Goal: Information Seeking & Learning: Learn about a topic

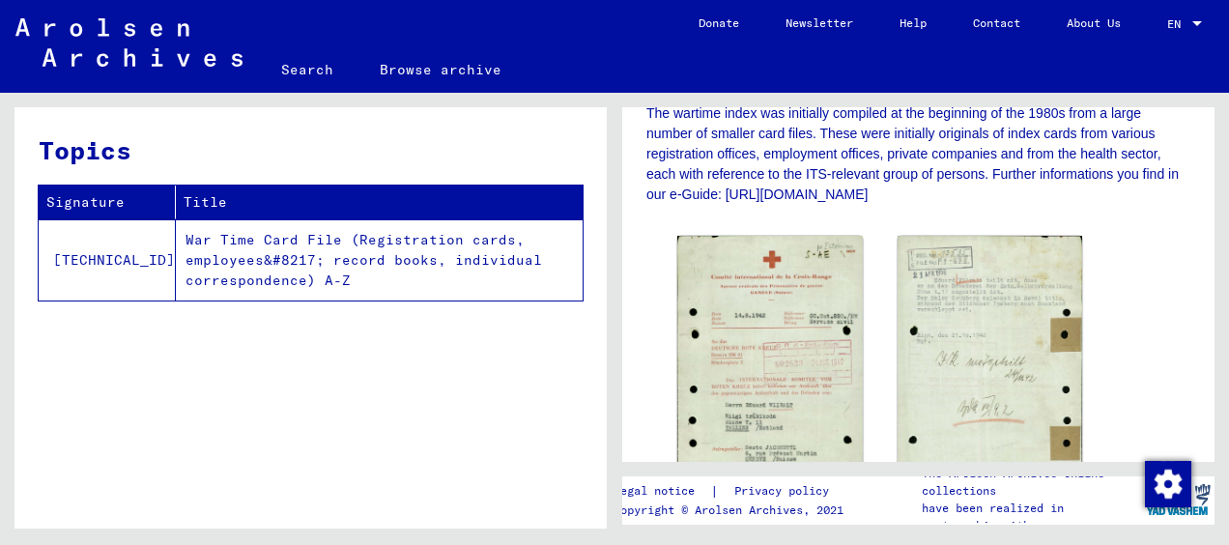
scroll to position [290, 0]
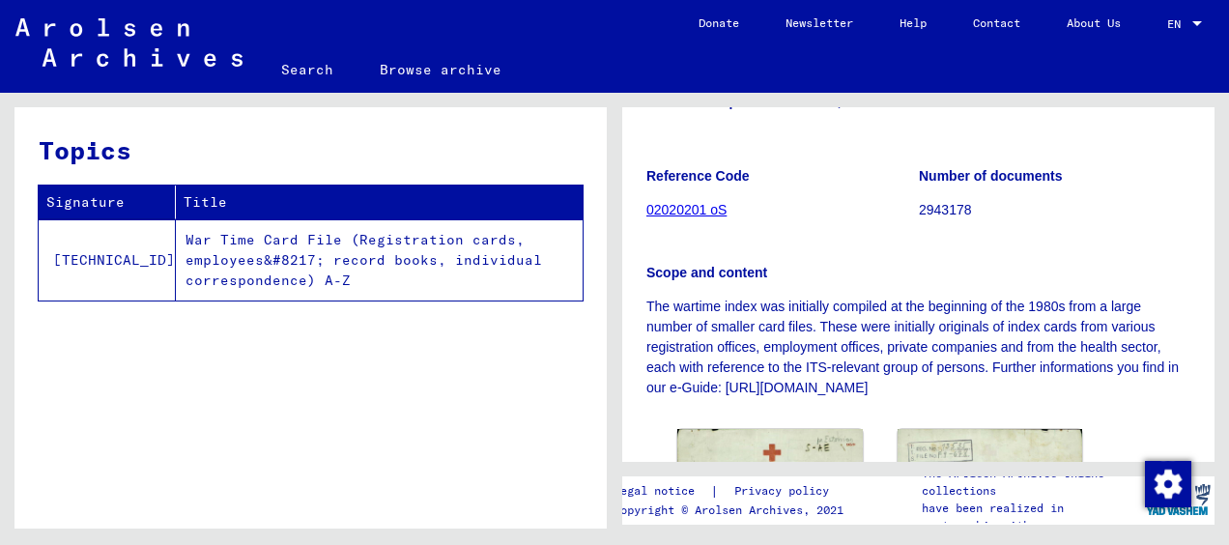
click at [694, 211] on link "02020201 oS" at bounding box center [686, 209] width 80 height 15
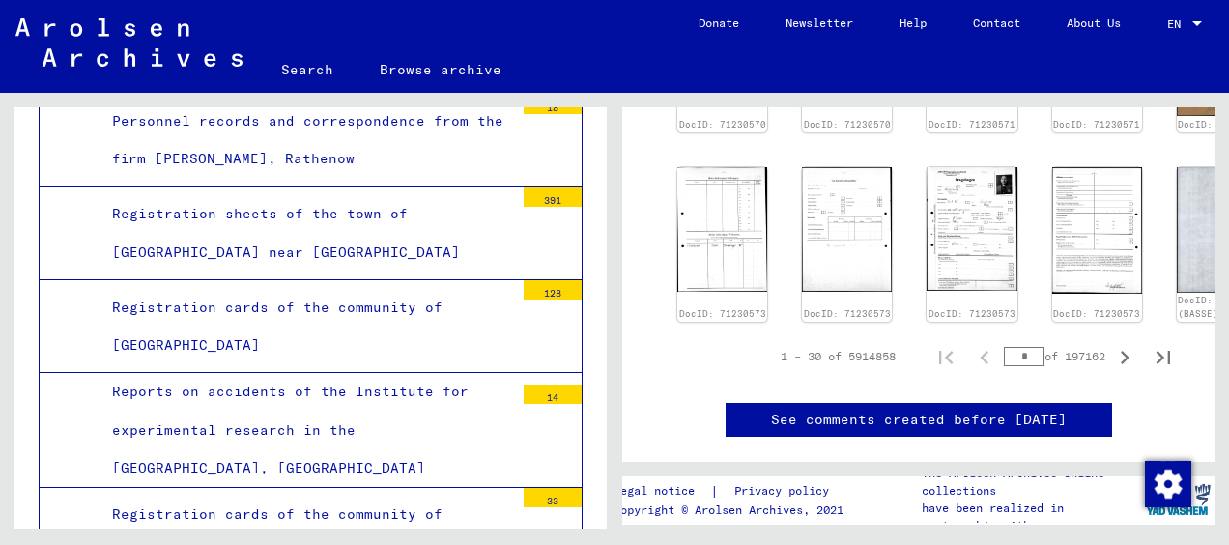
scroll to position [1063, 0]
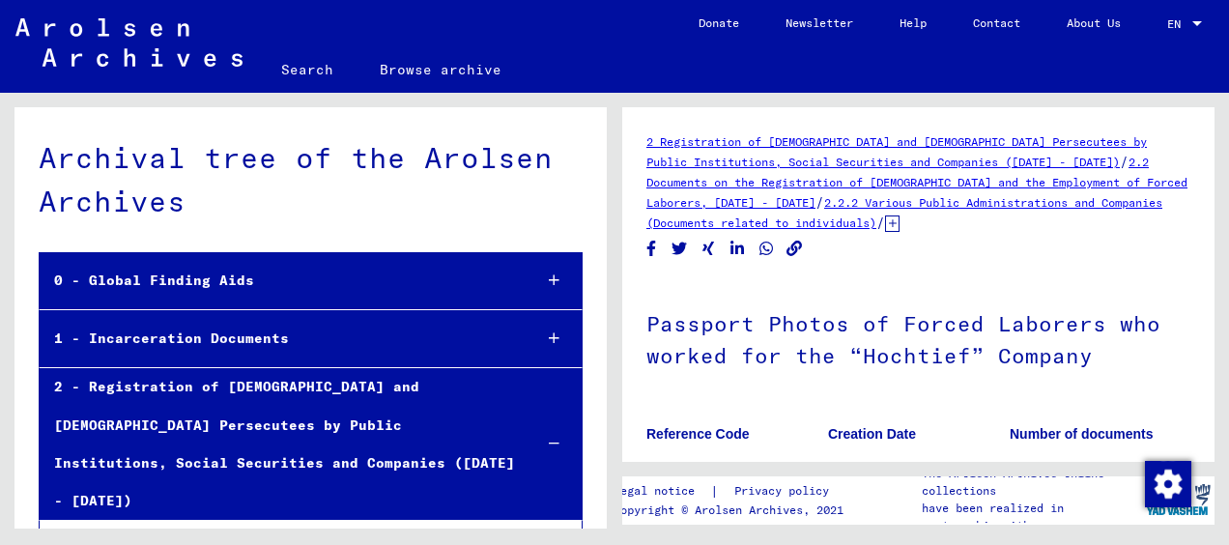
scroll to position [290, 0]
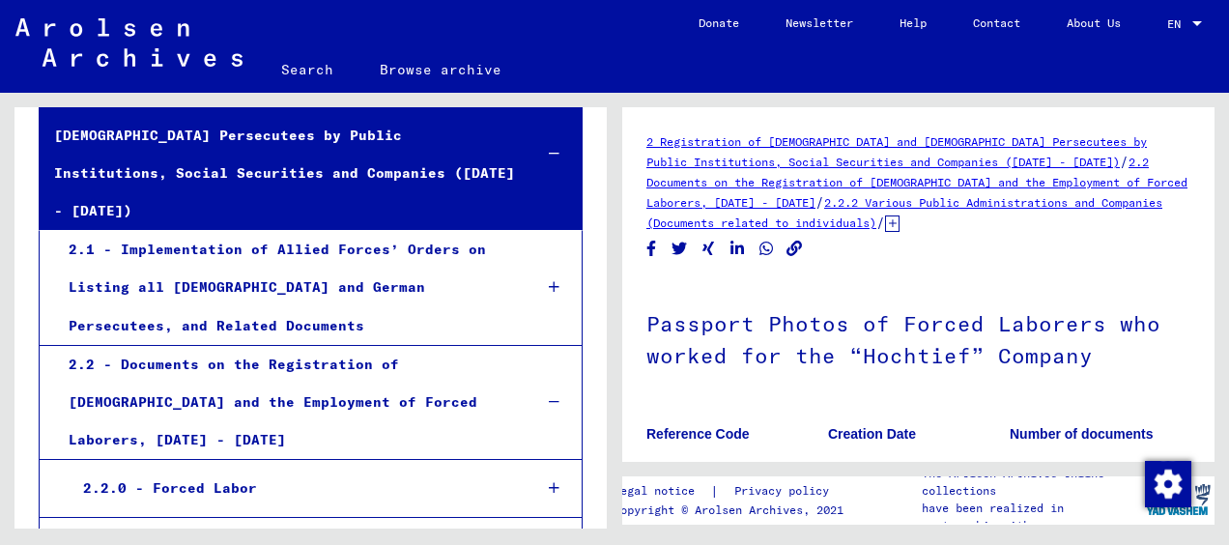
click at [188, 469] on div "2.2.0 - Forced Labor" at bounding box center [293, 488] width 448 height 38
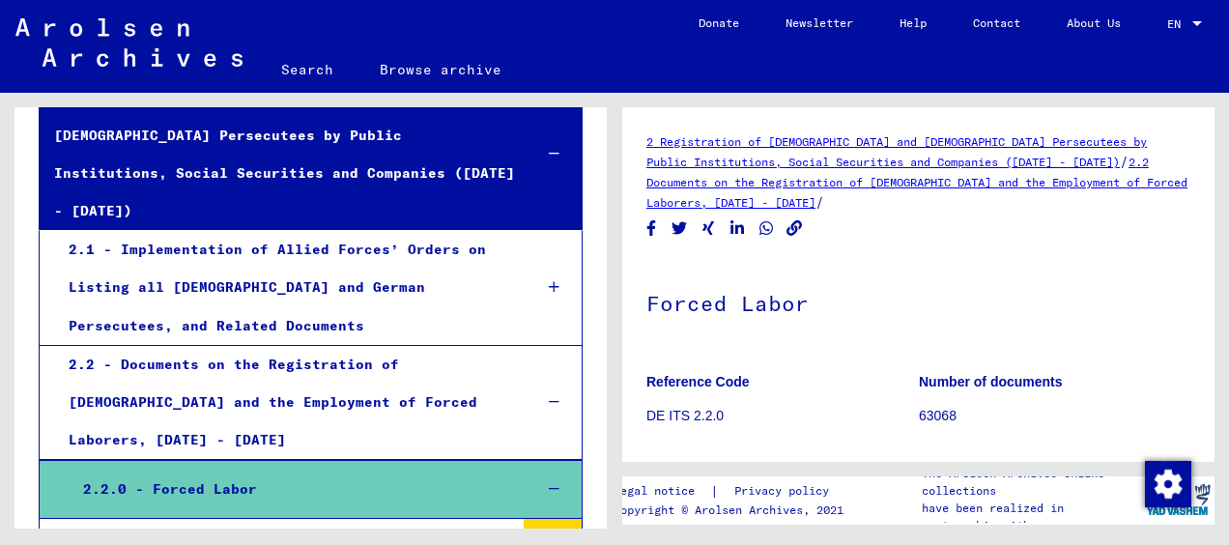
scroll to position [386, 0]
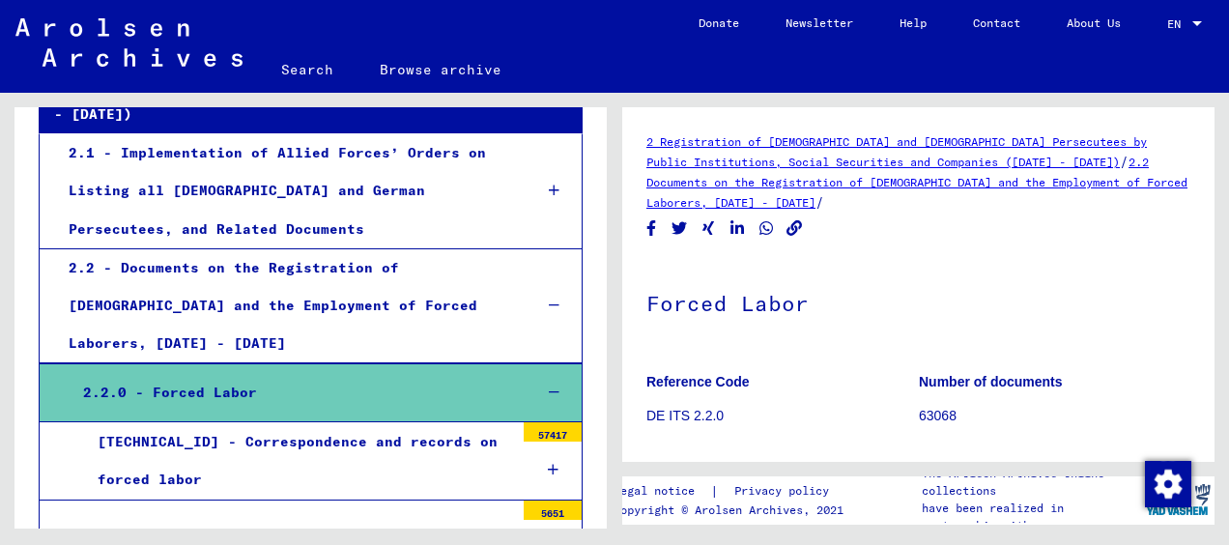
click at [371, 423] on div "[TECHNICAL_ID] - Correspondence and records on forced labor" at bounding box center [298, 460] width 431 height 75
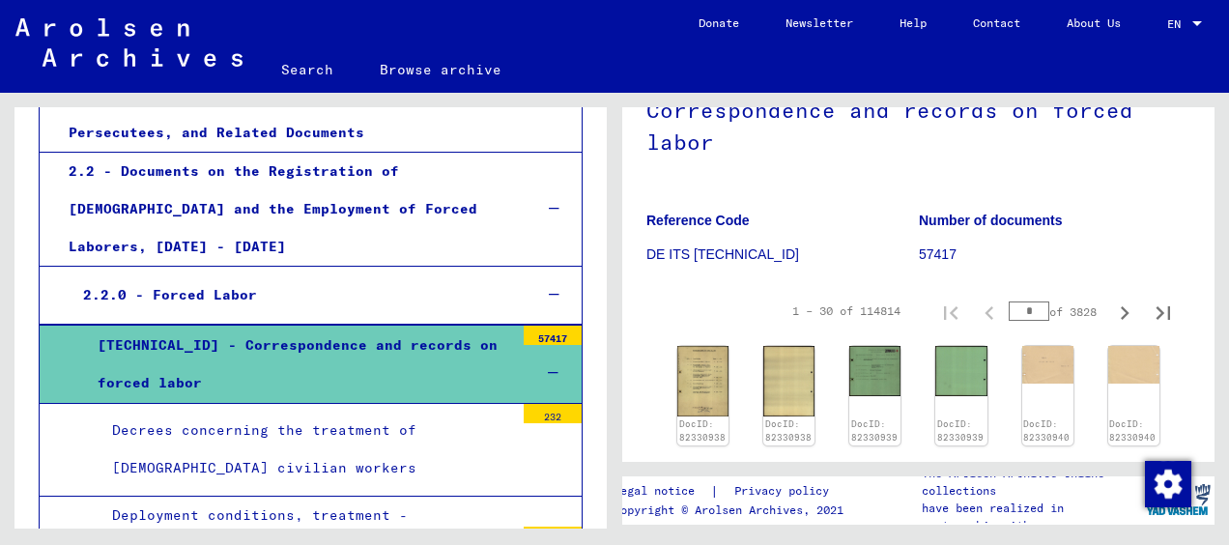
scroll to position [580, 0]
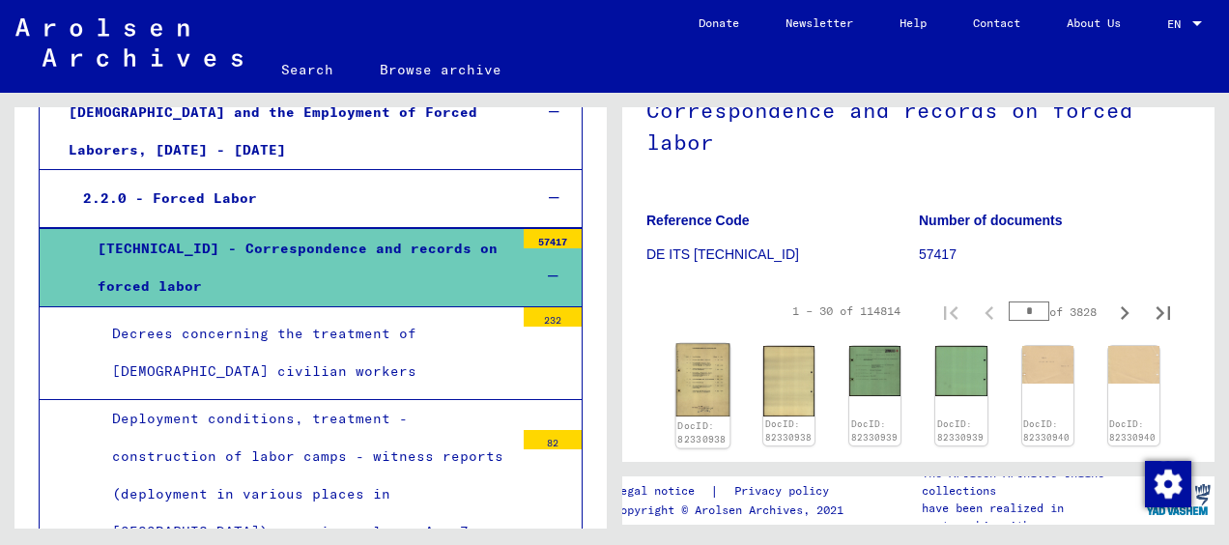
click at [698, 381] on img at bounding box center [703, 380] width 54 height 73
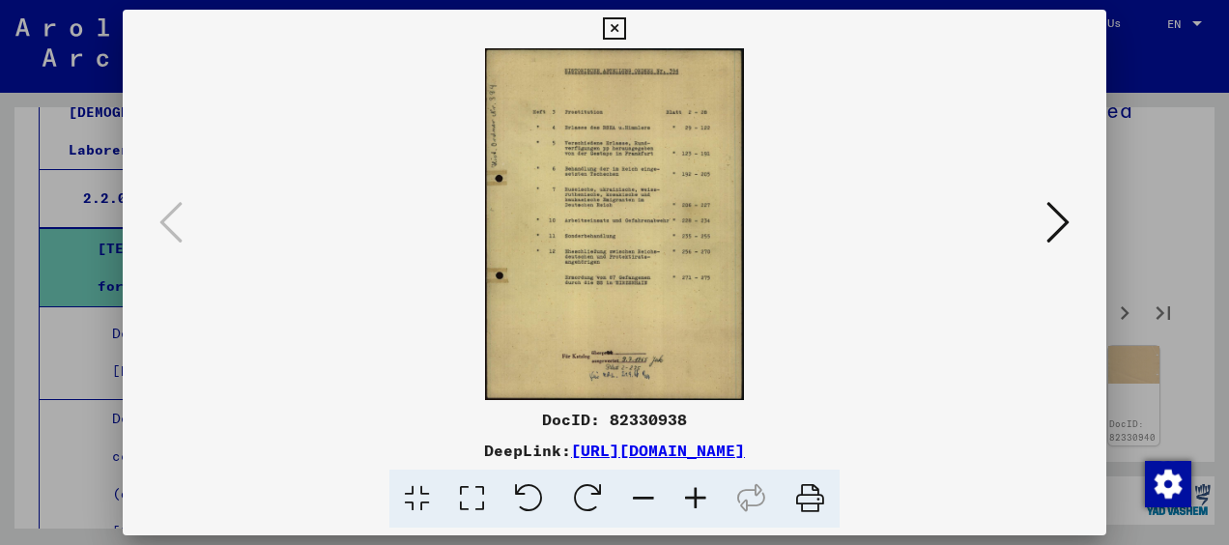
click at [1063, 218] on icon at bounding box center [1057, 222] width 23 height 46
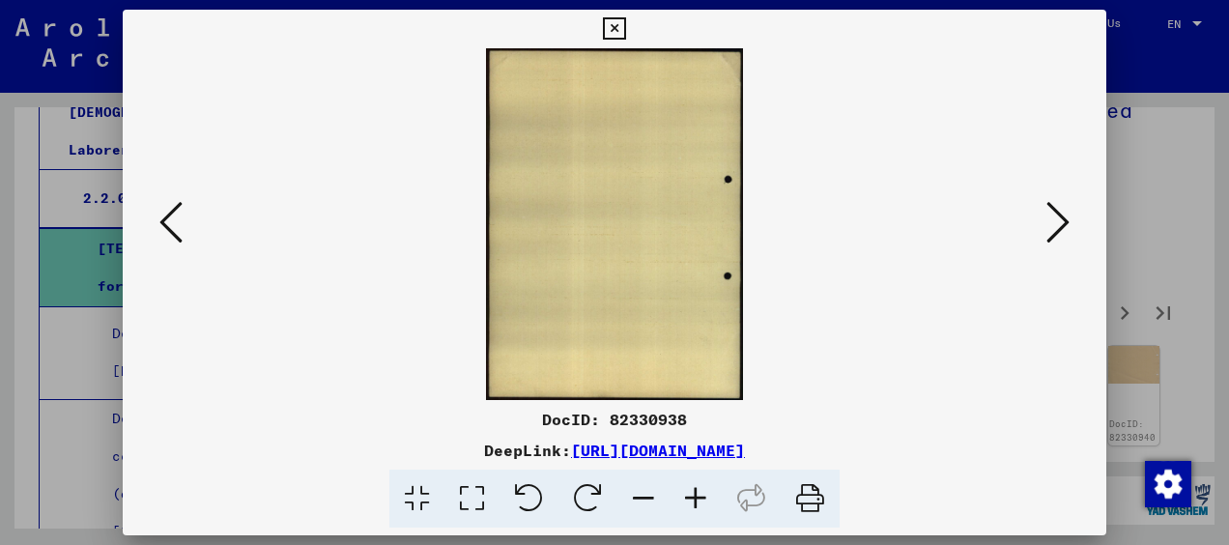
click at [1063, 218] on icon at bounding box center [1057, 222] width 23 height 46
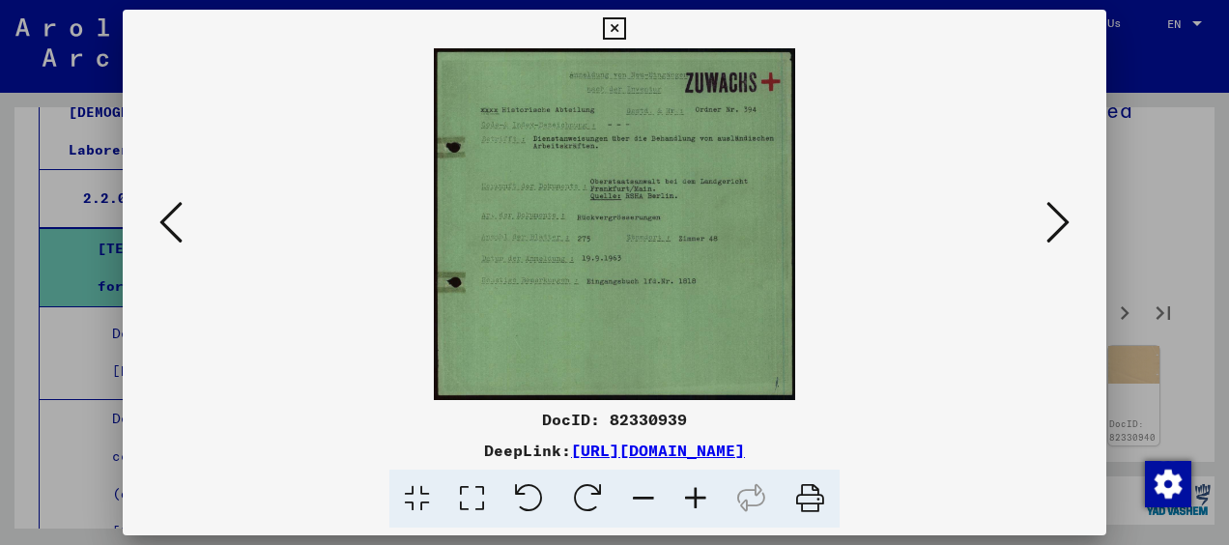
click at [1063, 218] on icon at bounding box center [1057, 222] width 23 height 46
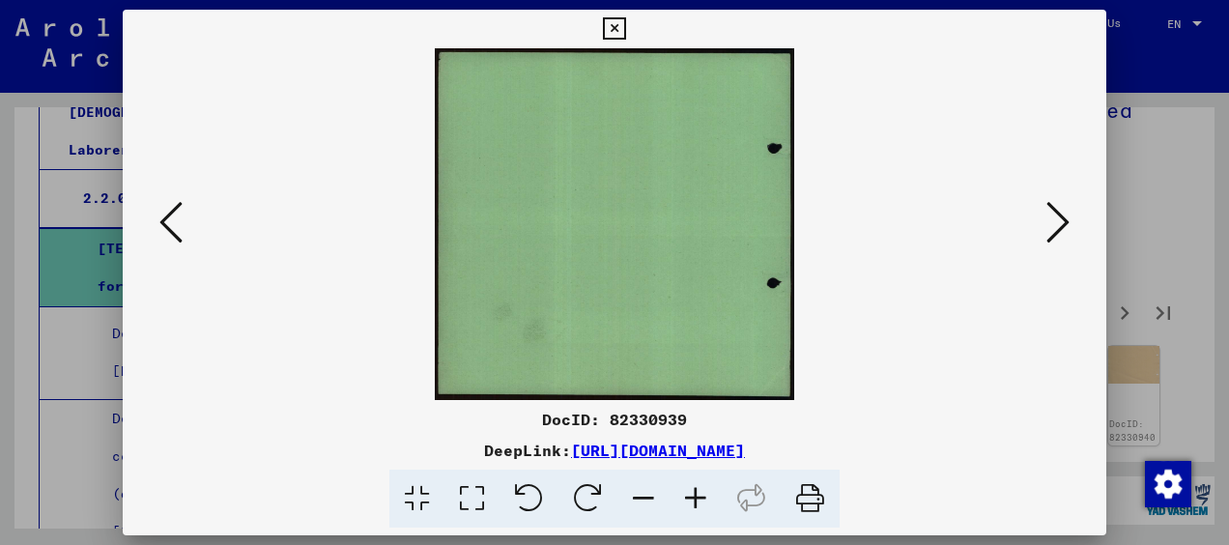
click at [1063, 218] on icon at bounding box center [1057, 222] width 23 height 46
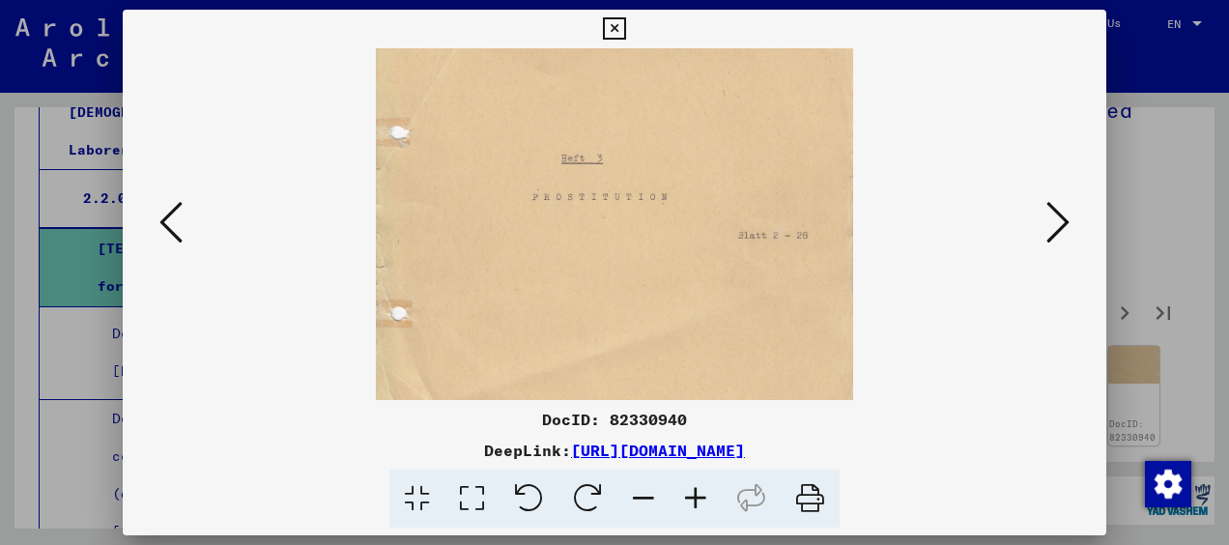
click at [1063, 218] on icon at bounding box center [1057, 222] width 23 height 46
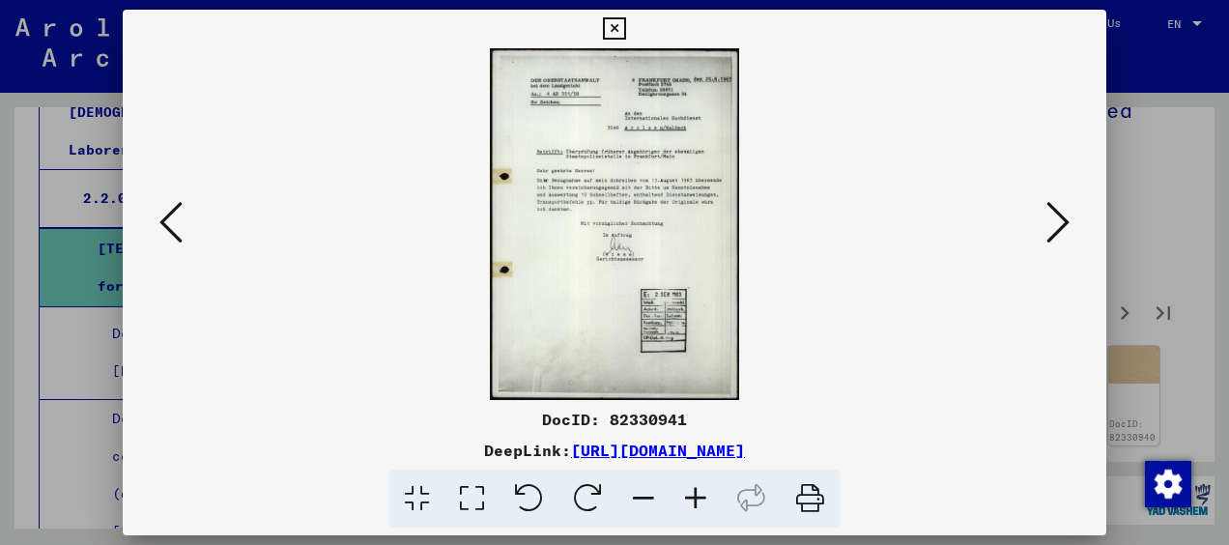
click at [692, 500] on icon at bounding box center [695, 498] width 52 height 59
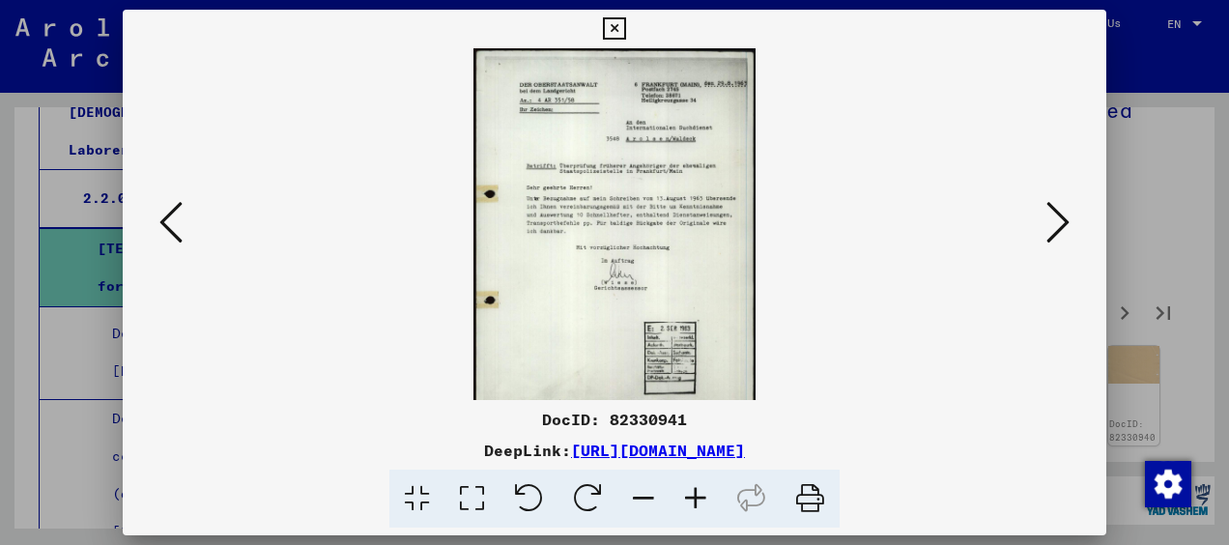
click at [692, 500] on icon at bounding box center [695, 498] width 52 height 59
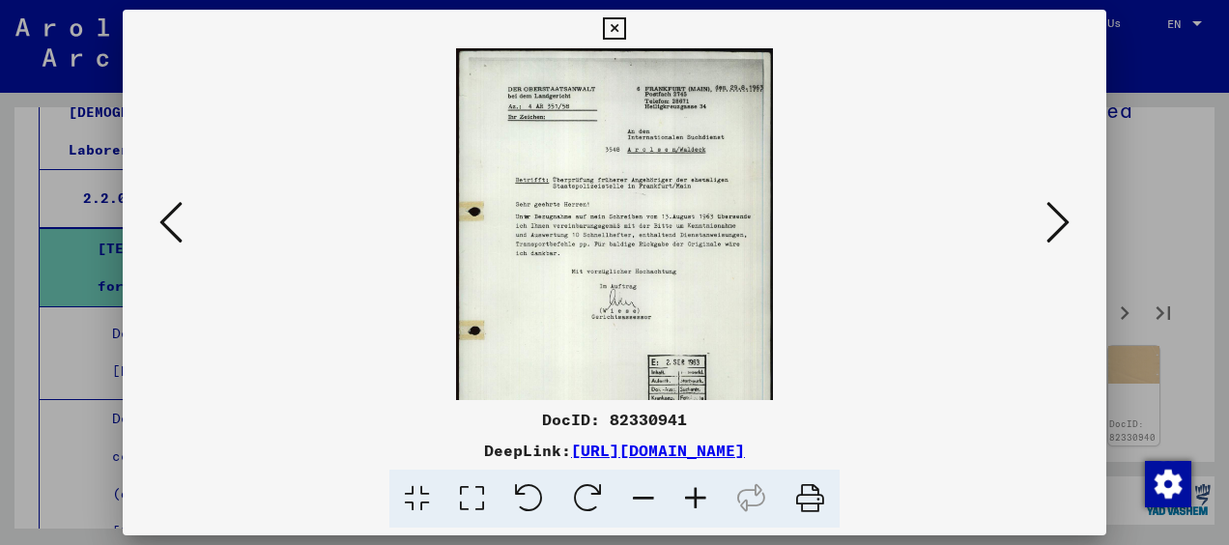
click at [692, 500] on icon at bounding box center [695, 498] width 52 height 59
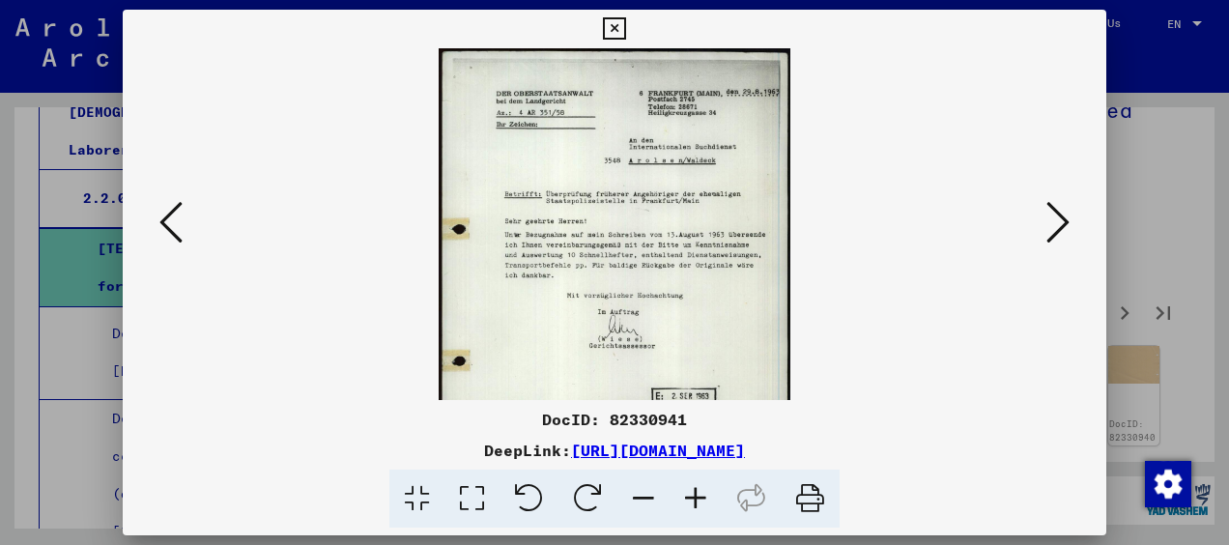
click at [692, 500] on icon at bounding box center [695, 498] width 52 height 59
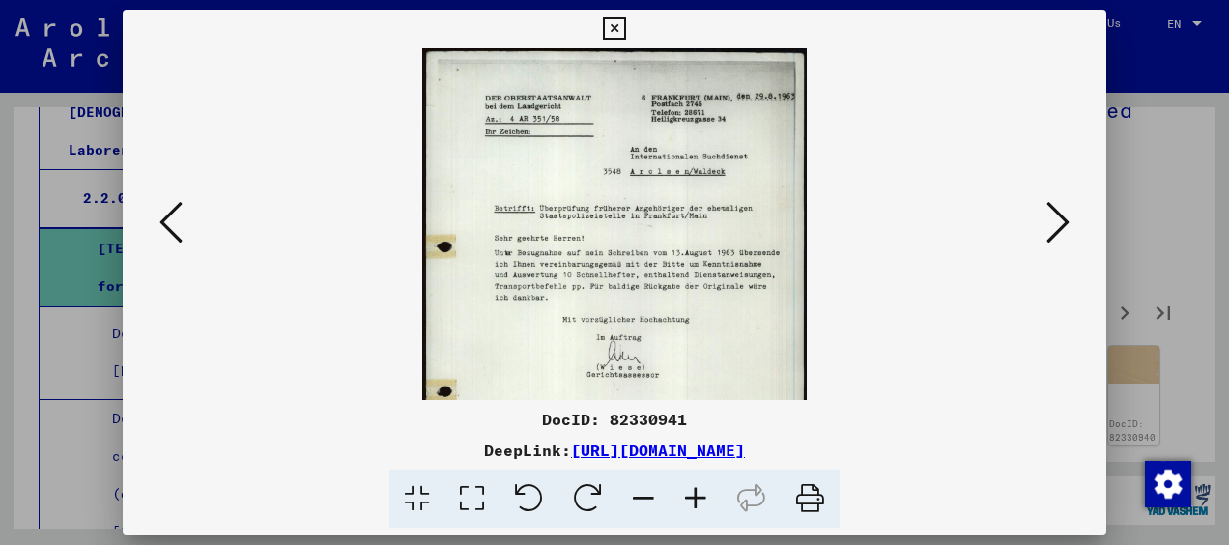
click at [692, 500] on icon at bounding box center [695, 498] width 52 height 59
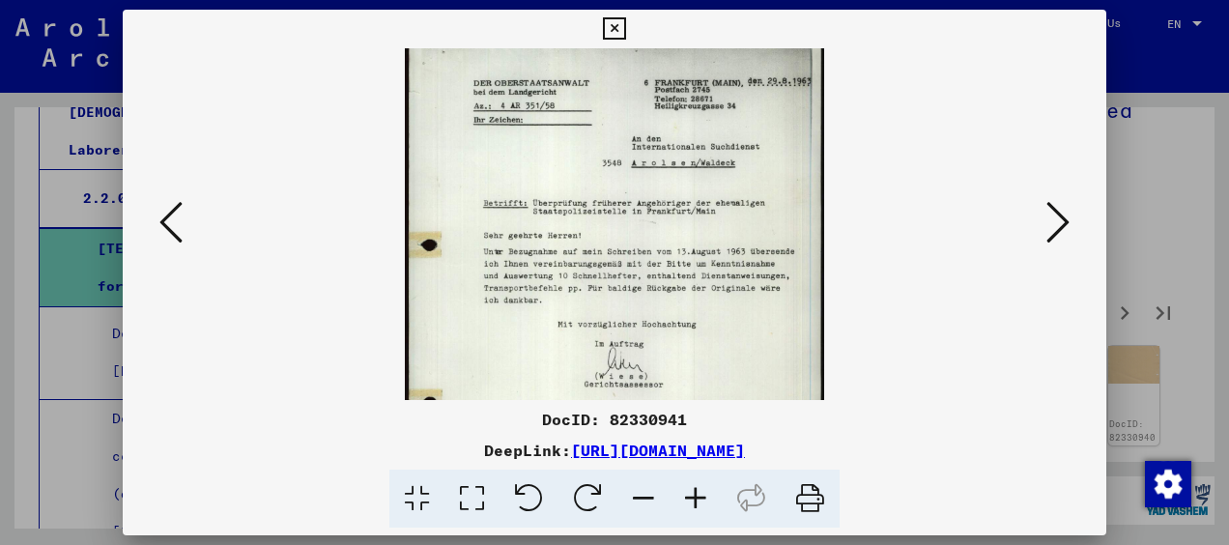
scroll to position [23, 0]
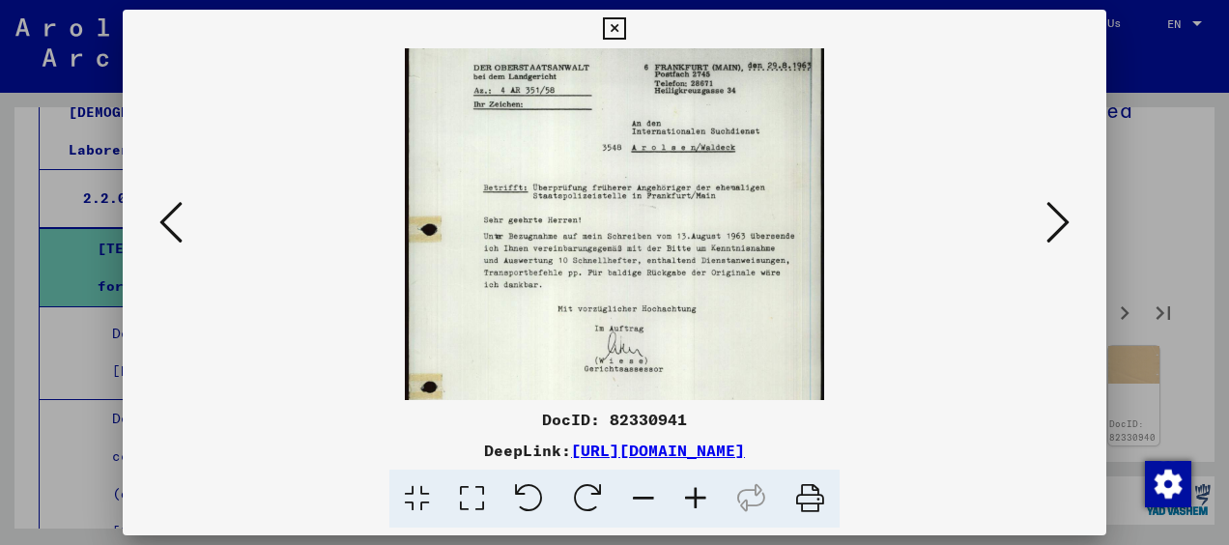
drag, startPoint x: 738, startPoint y: 343, endPoint x: 738, endPoint y: 310, distance: 32.8
click at [738, 310] on img at bounding box center [614, 310] width 419 height 593
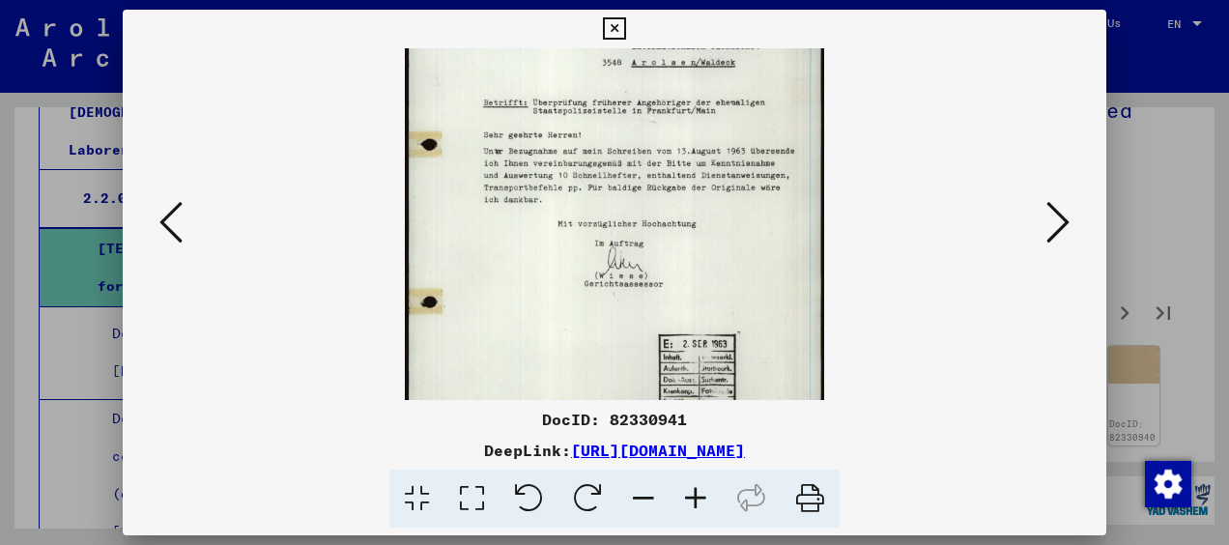
scroll to position [122, 0]
drag, startPoint x: 721, startPoint y: 367, endPoint x: 708, endPoint y: 288, distance: 80.2
click at [708, 288] on img at bounding box center [614, 223] width 419 height 593
click at [1051, 218] on icon at bounding box center [1057, 222] width 23 height 46
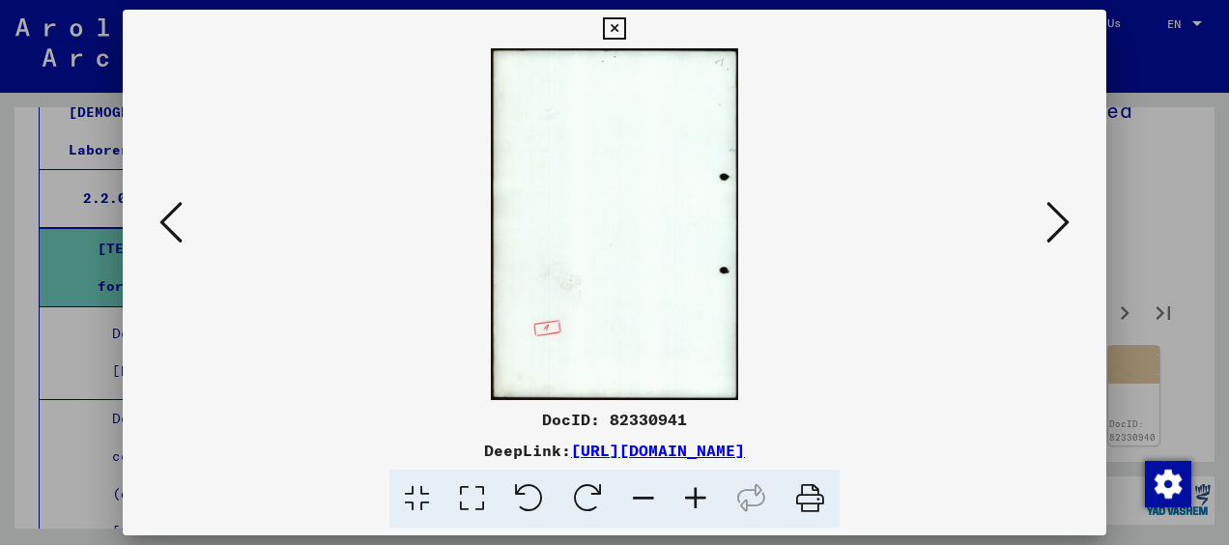
click at [1051, 218] on icon at bounding box center [1057, 222] width 23 height 46
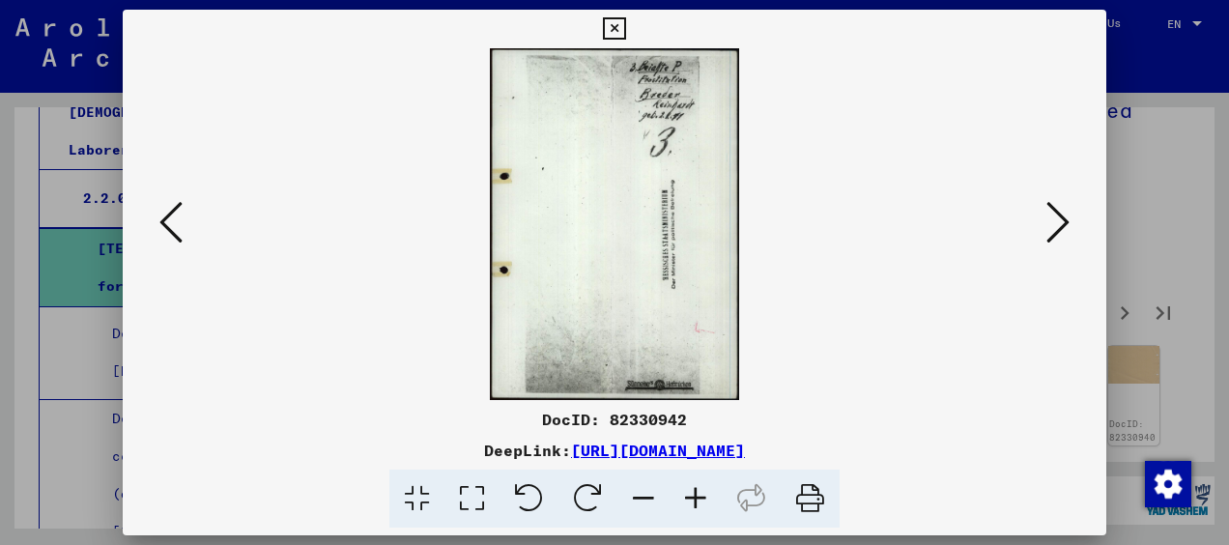
click at [1051, 218] on icon at bounding box center [1057, 222] width 23 height 46
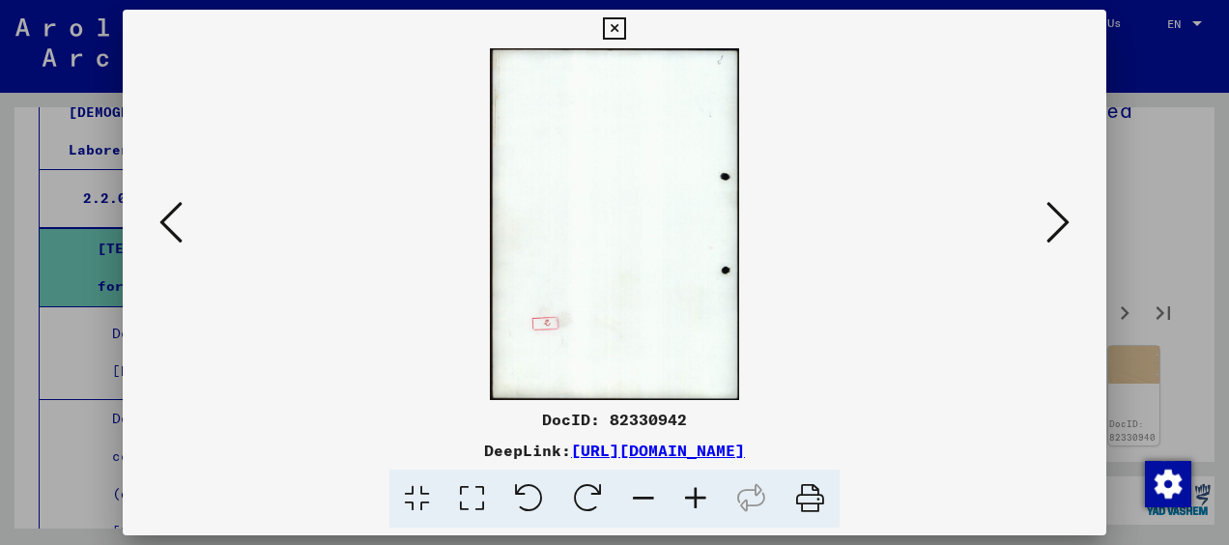
click at [1051, 218] on icon at bounding box center [1057, 222] width 23 height 46
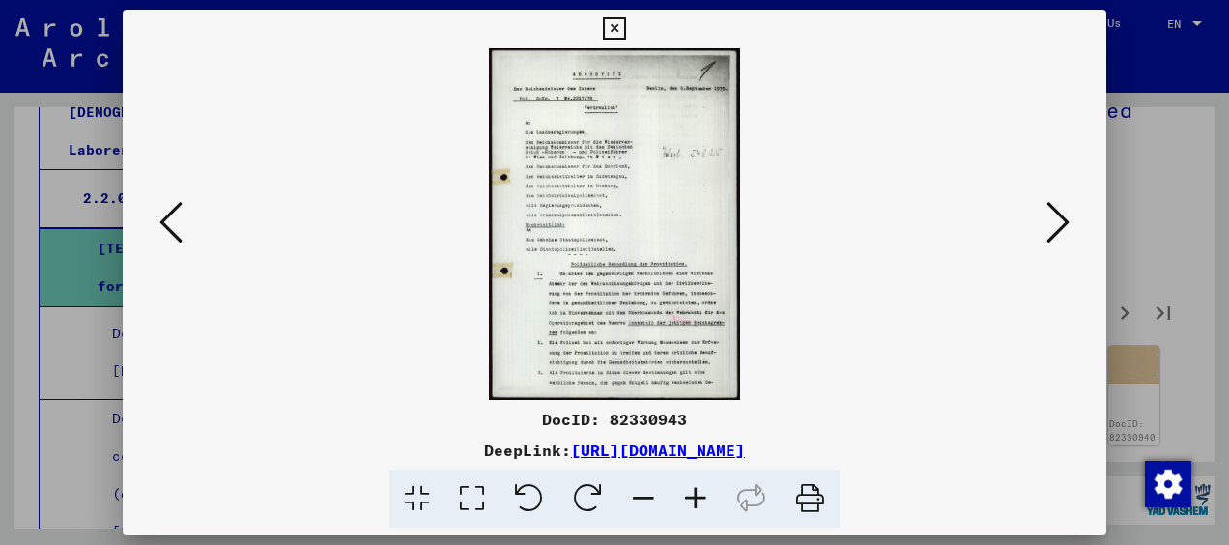
click at [1051, 218] on icon at bounding box center [1057, 222] width 23 height 46
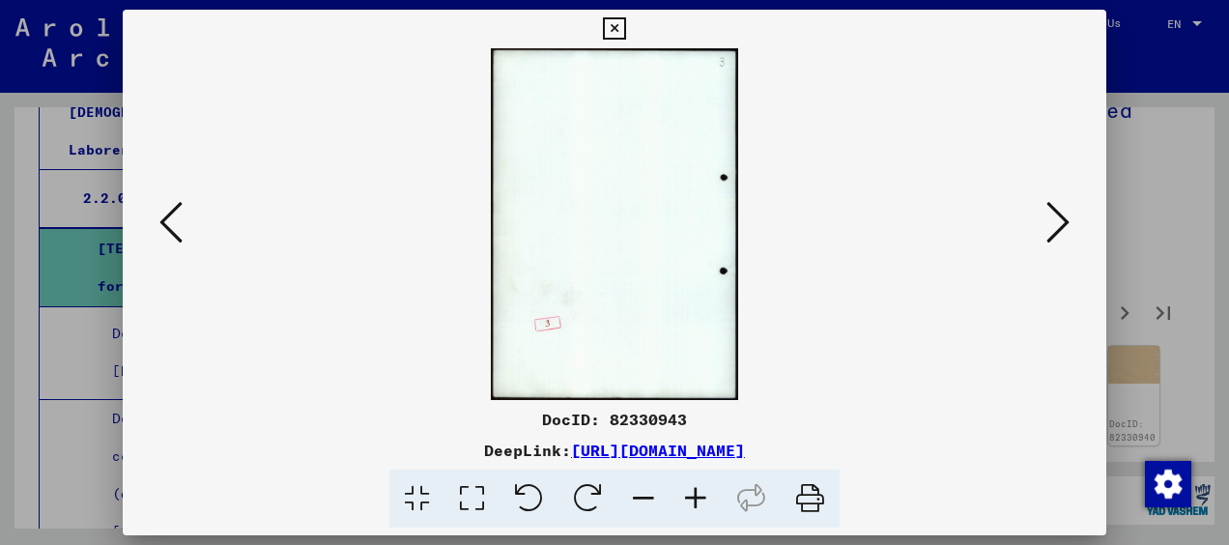
click at [1051, 218] on icon at bounding box center [1057, 222] width 23 height 46
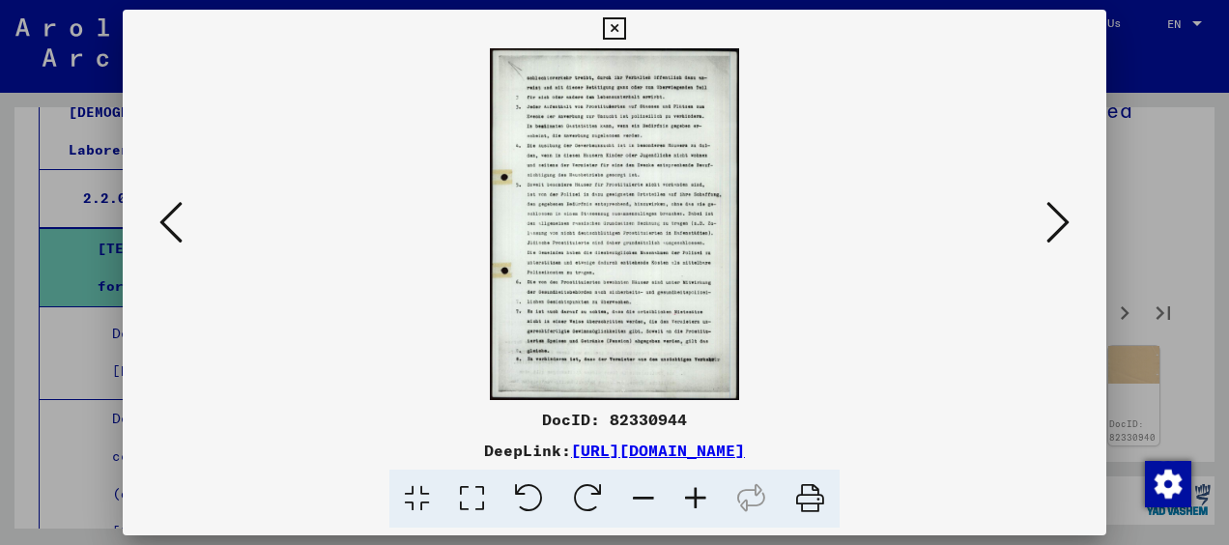
click at [1051, 218] on icon at bounding box center [1057, 222] width 23 height 46
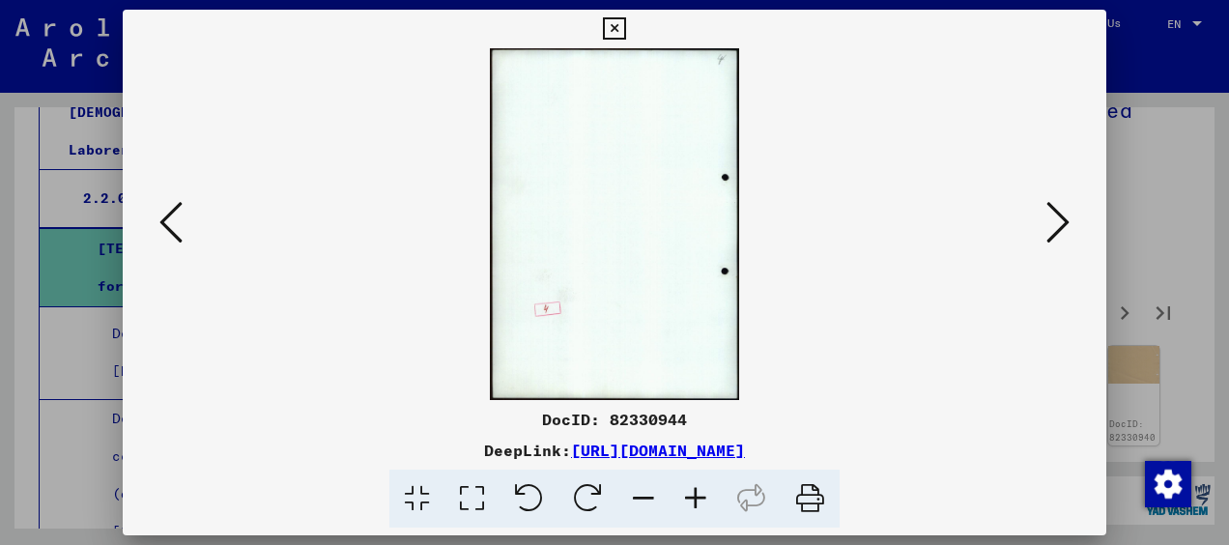
click at [1051, 218] on icon at bounding box center [1057, 222] width 23 height 46
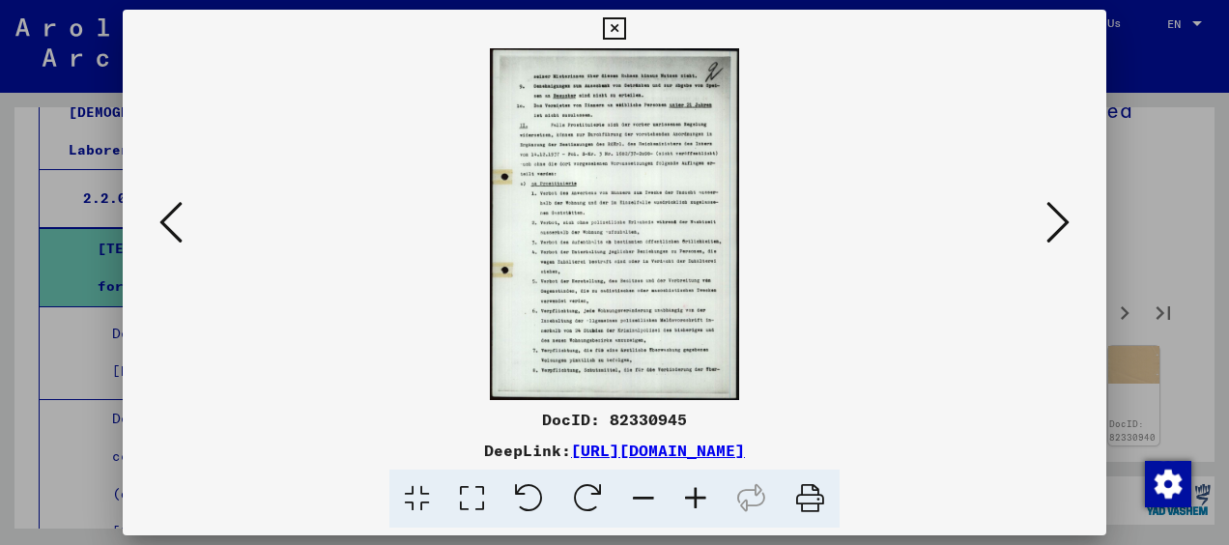
click at [1051, 218] on icon at bounding box center [1057, 222] width 23 height 46
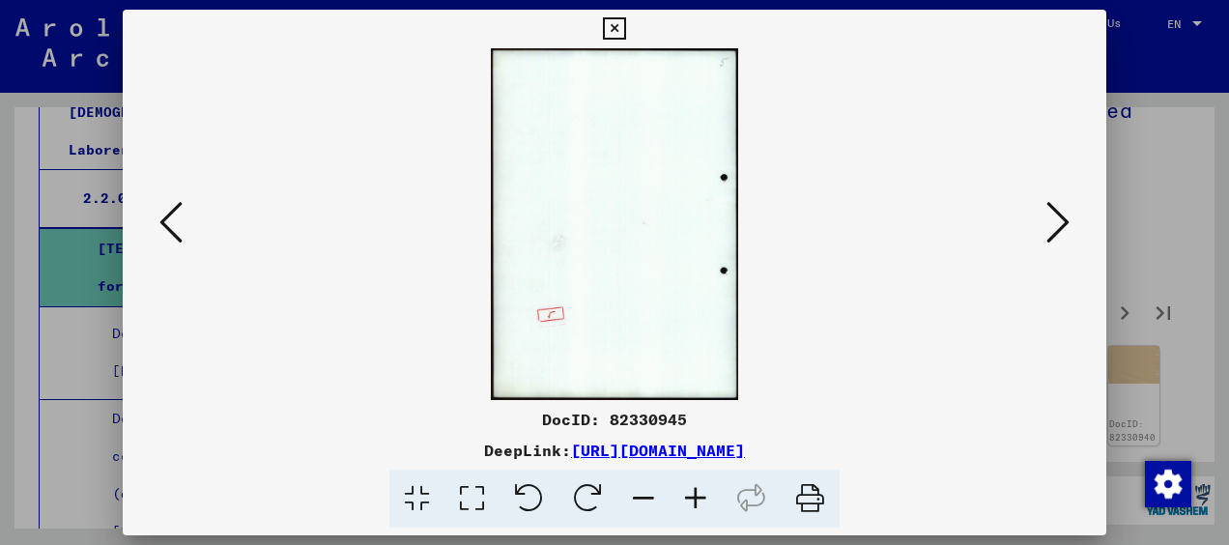
click at [1051, 218] on icon at bounding box center [1057, 222] width 23 height 46
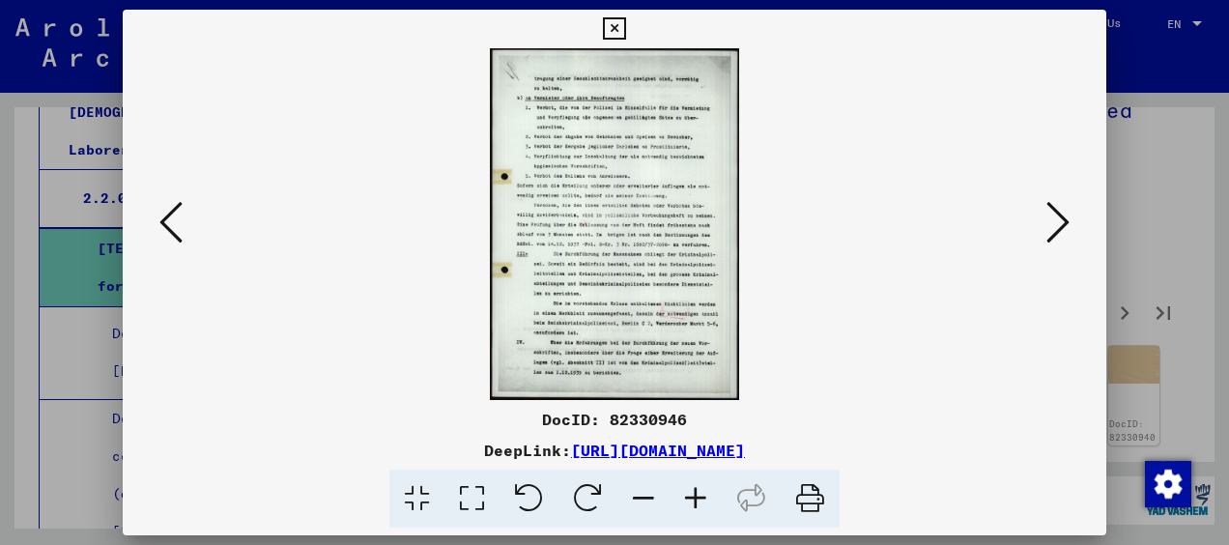
click at [1051, 218] on icon at bounding box center [1057, 222] width 23 height 46
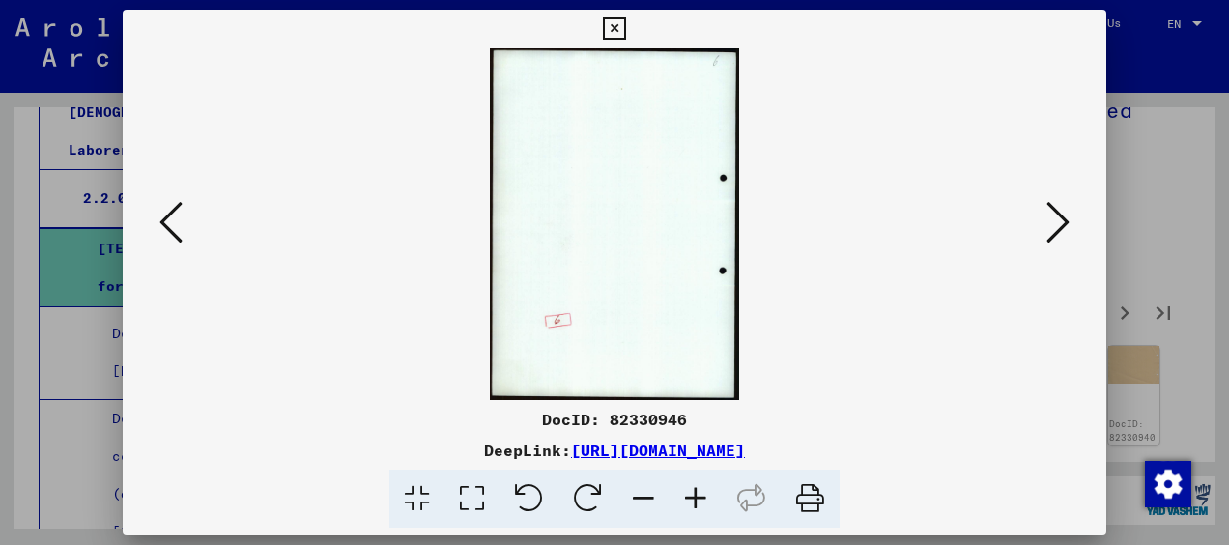
click at [1051, 218] on icon at bounding box center [1057, 222] width 23 height 46
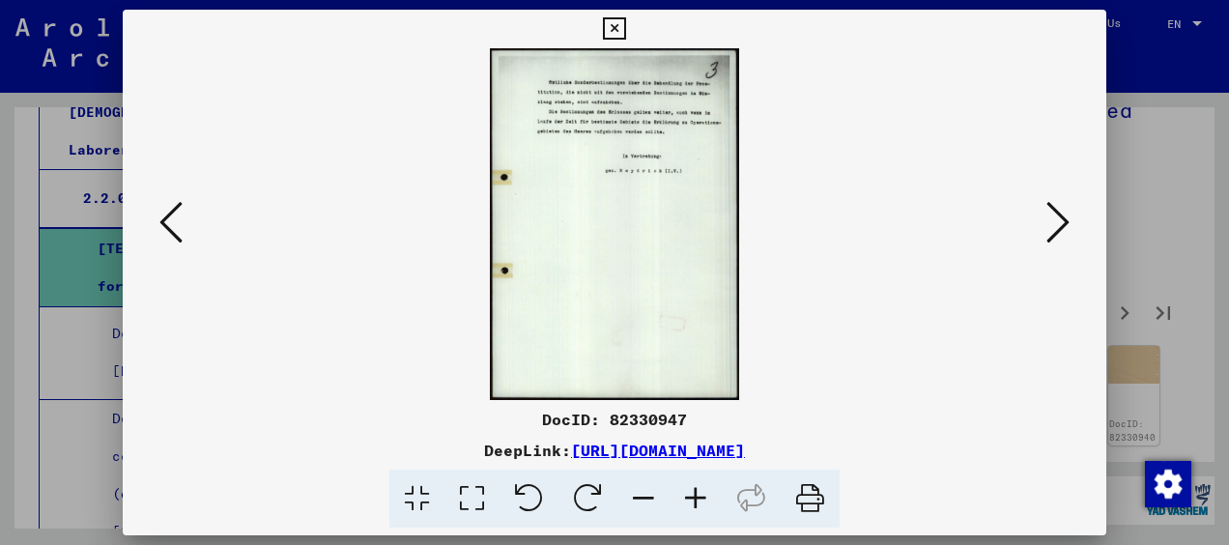
click at [1051, 218] on icon at bounding box center [1057, 222] width 23 height 46
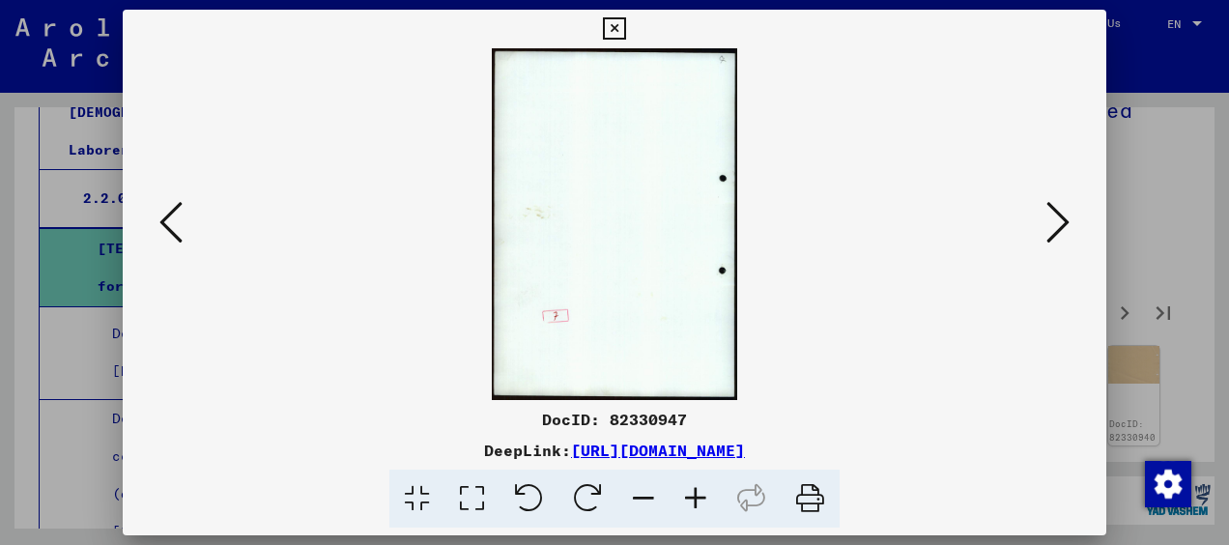
click at [1051, 218] on icon at bounding box center [1057, 222] width 23 height 46
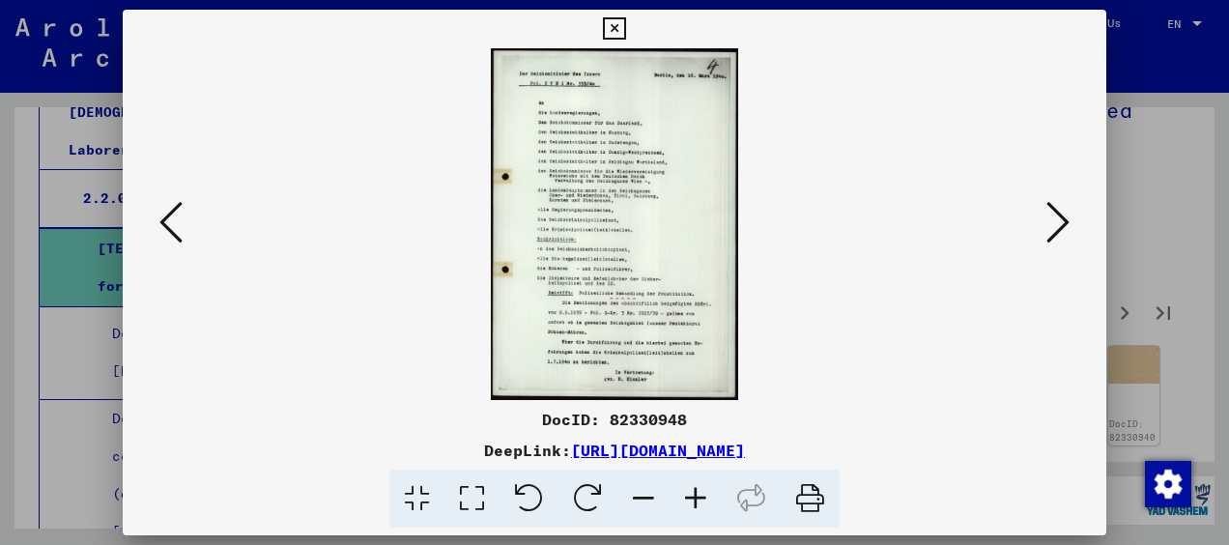
click at [1051, 218] on icon at bounding box center [1057, 222] width 23 height 46
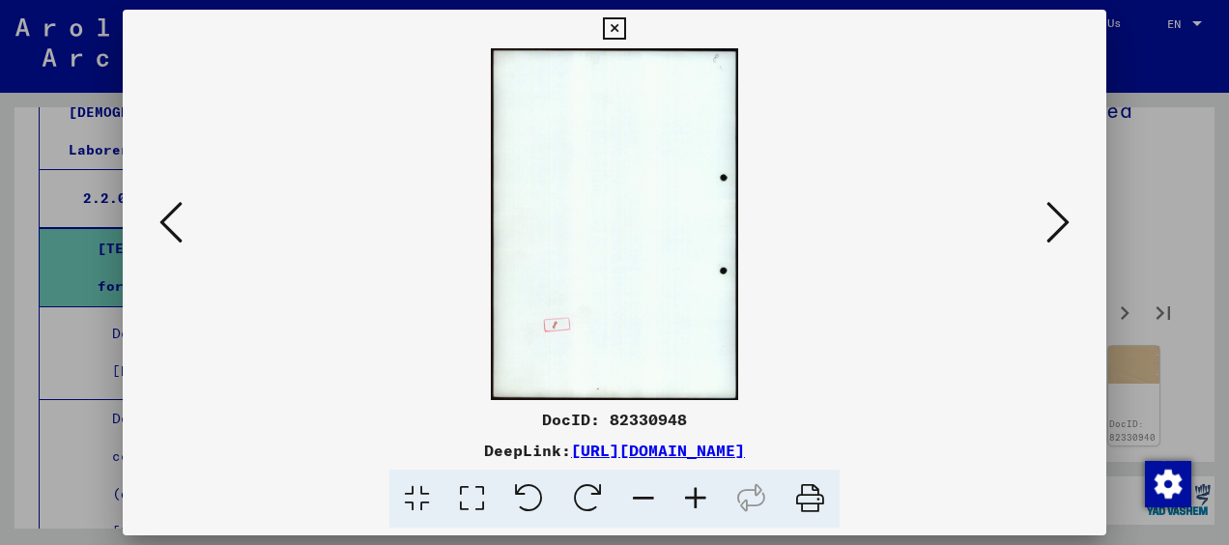
click at [1051, 218] on icon at bounding box center [1057, 222] width 23 height 46
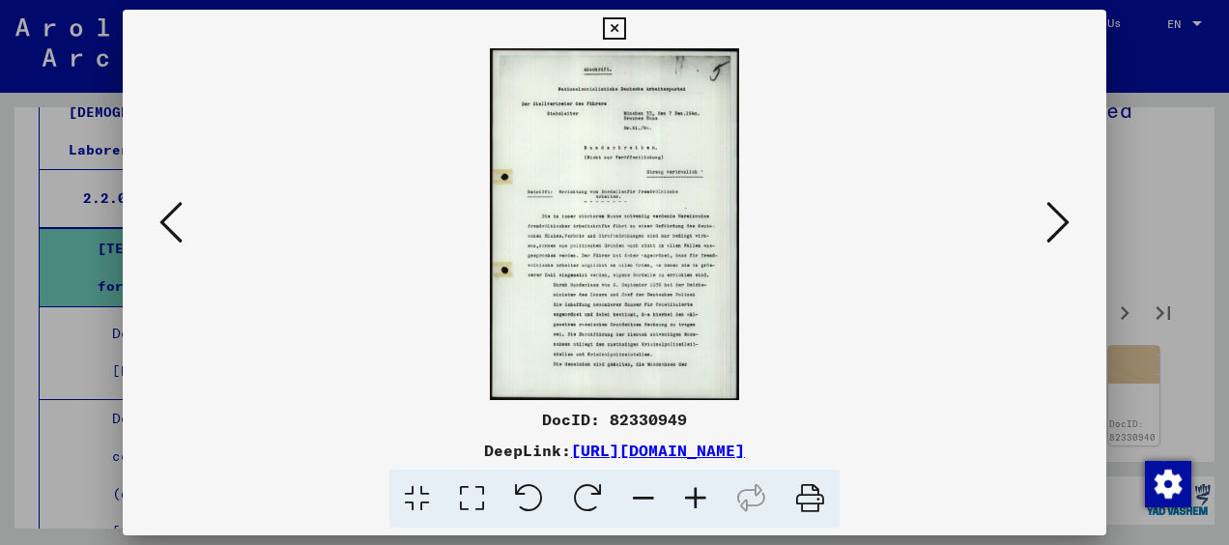
click at [1051, 218] on icon at bounding box center [1057, 222] width 23 height 46
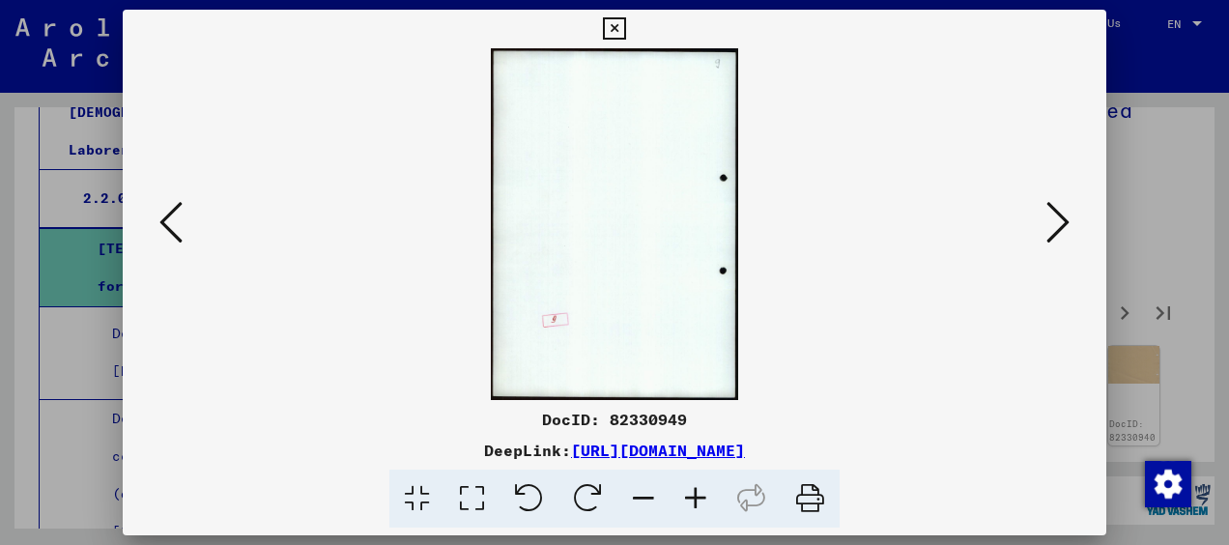
click at [1051, 218] on icon at bounding box center [1057, 222] width 23 height 46
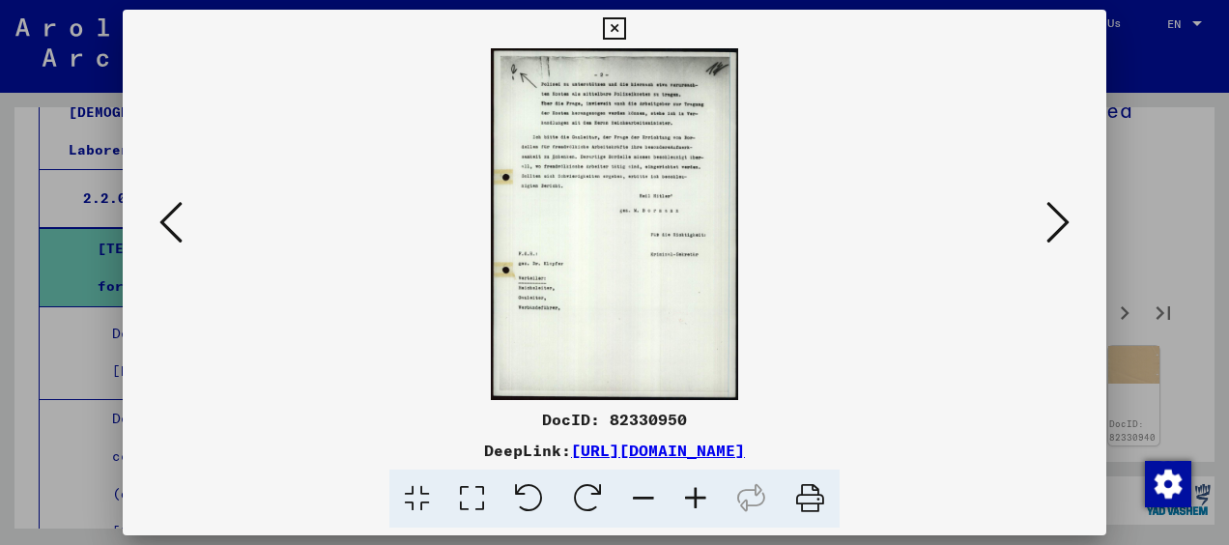
click at [1051, 218] on icon at bounding box center [1057, 222] width 23 height 46
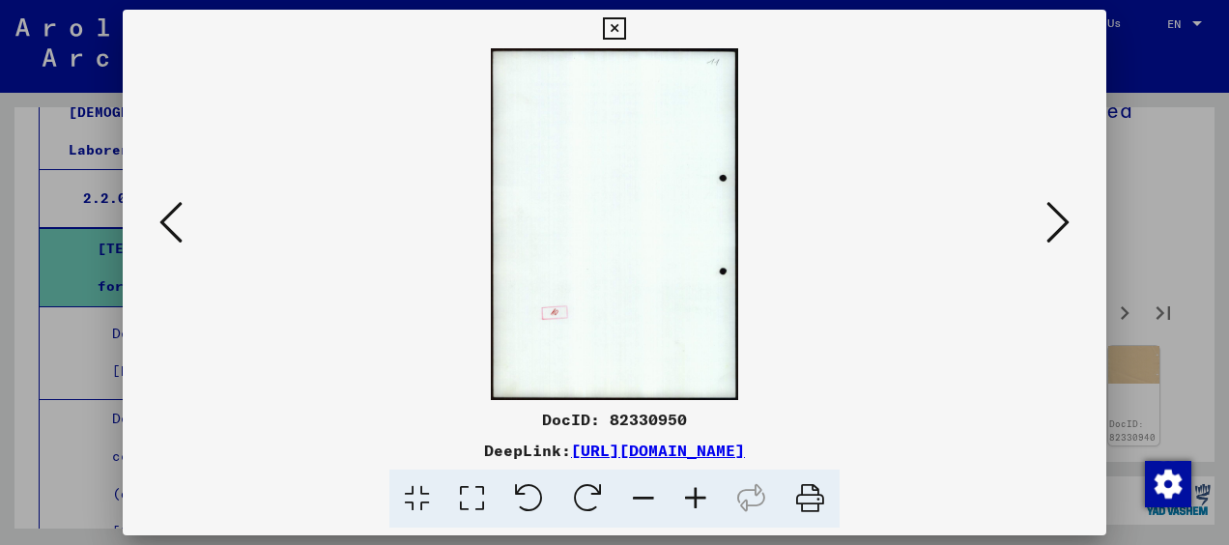
click at [1051, 218] on icon at bounding box center [1057, 222] width 23 height 46
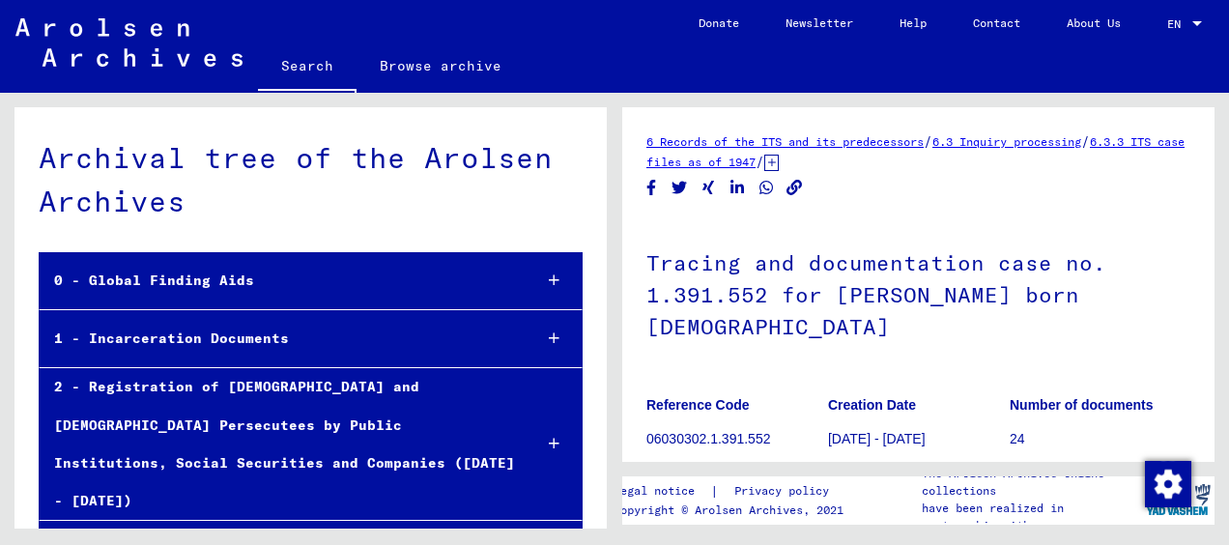
scroll to position [25757, 0]
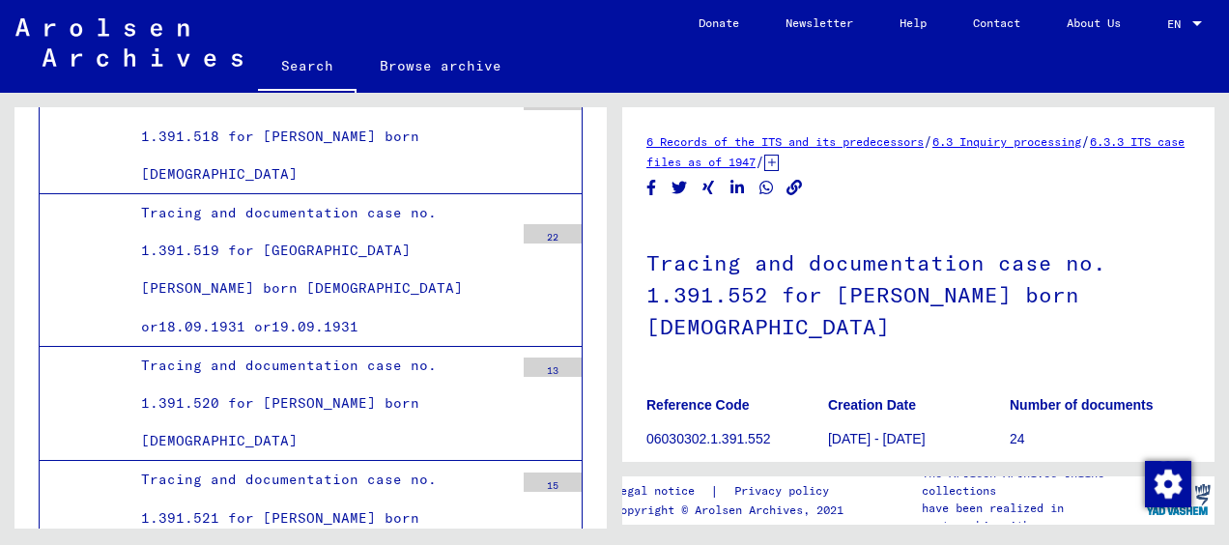
click at [997, 16] on link "Contact" at bounding box center [997, 23] width 94 height 46
